Goal: Find specific page/section: Find specific page/section

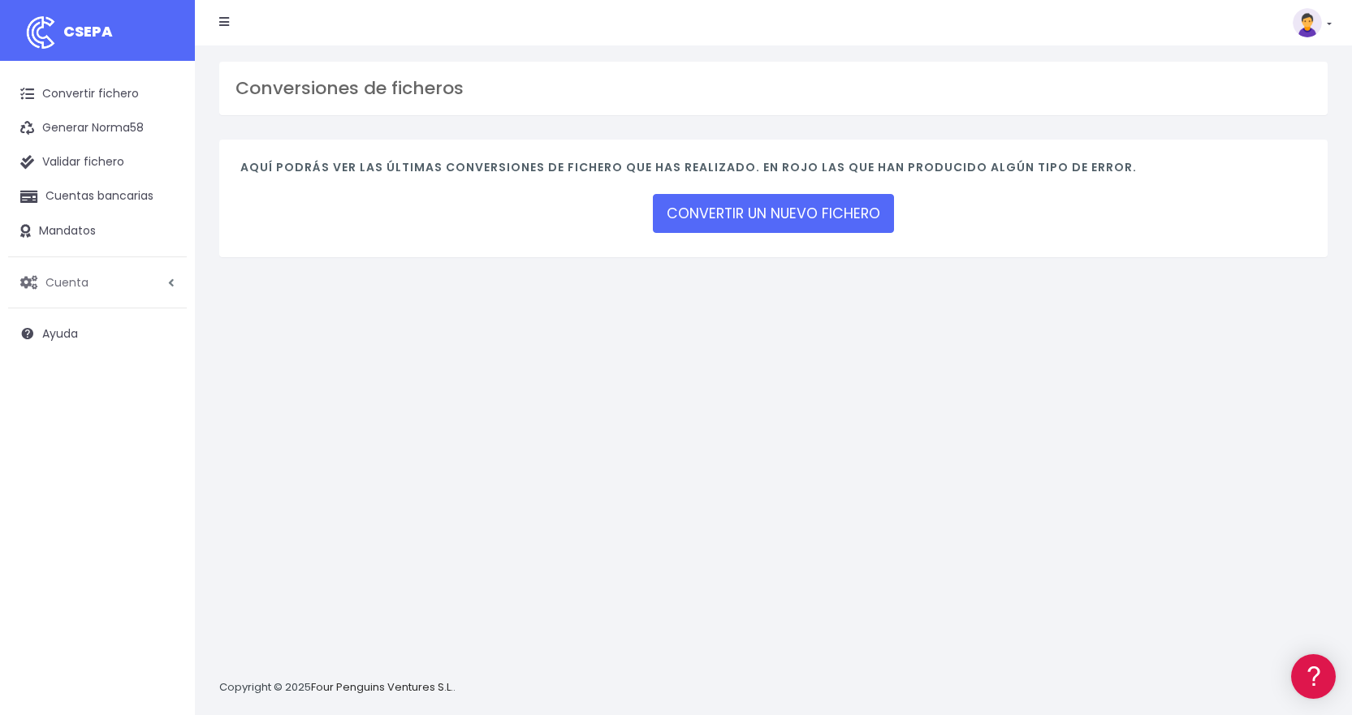
click at [84, 278] on span "Cuenta" at bounding box center [66, 282] width 43 height 16
click at [62, 382] on link "Facturación" at bounding box center [106, 379] width 161 height 29
